Goal: Navigation & Orientation: Find specific page/section

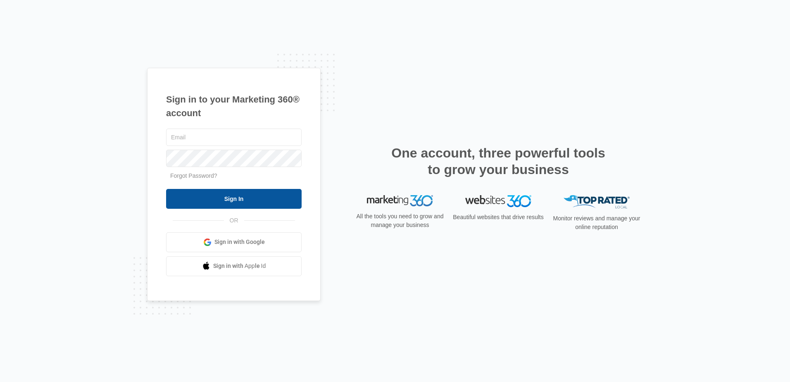
type input "[EMAIL_ADDRESS][DOMAIN_NAME]"
click at [231, 191] on input "Sign In" at bounding box center [234, 199] width 136 height 20
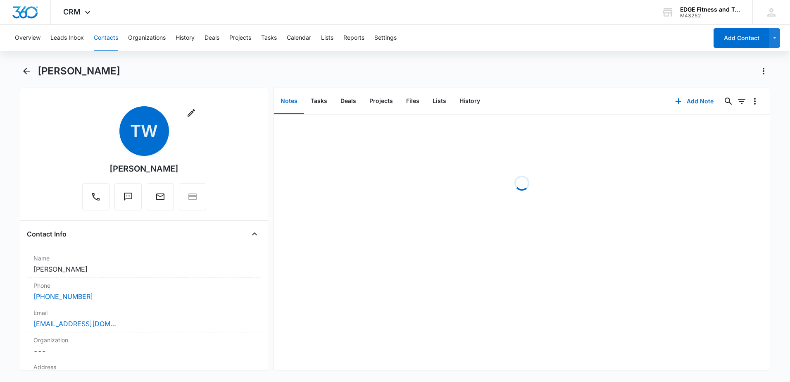
click at [107, 39] on button "Contacts" at bounding box center [106, 38] width 24 height 26
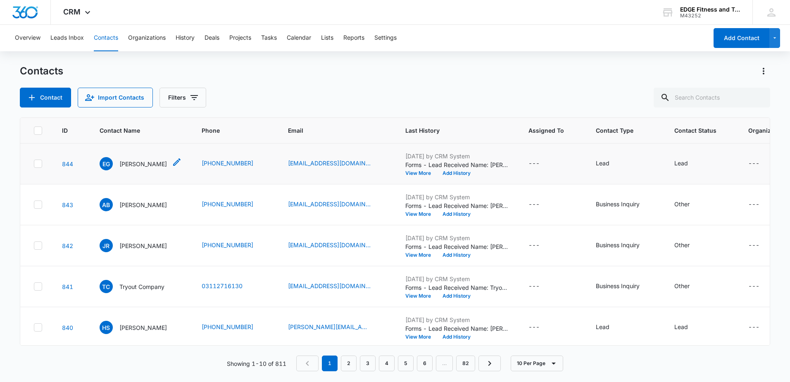
click at [165, 167] on p "[PERSON_NAME]" at bounding box center [143, 163] width 48 height 9
